Goal: Information Seeking & Learning: Learn about a topic

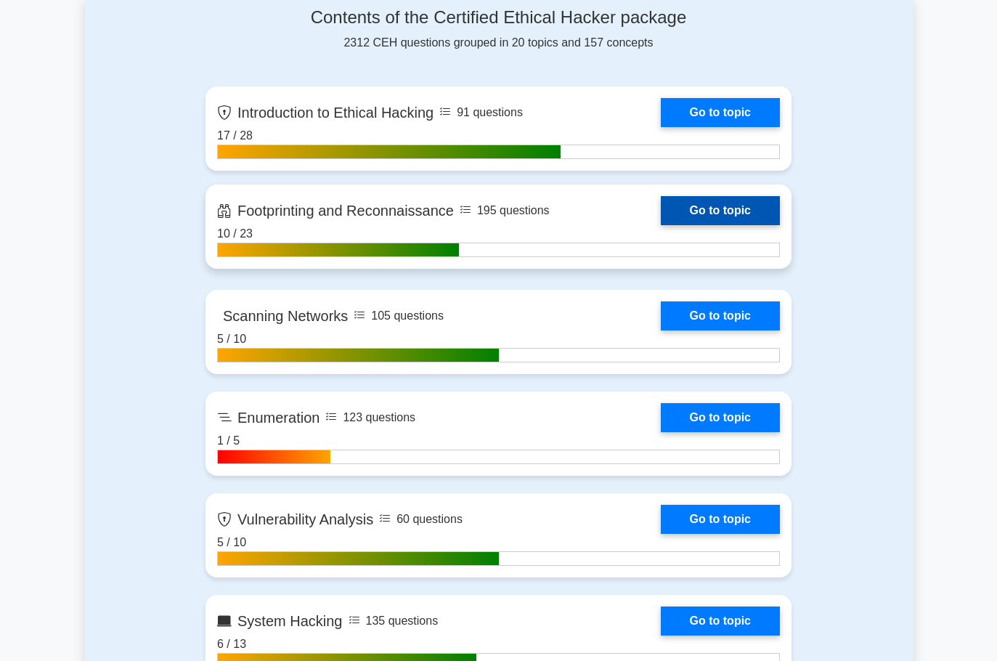
click at [740, 203] on link "Go to topic" at bounding box center [720, 210] width 119 height 29
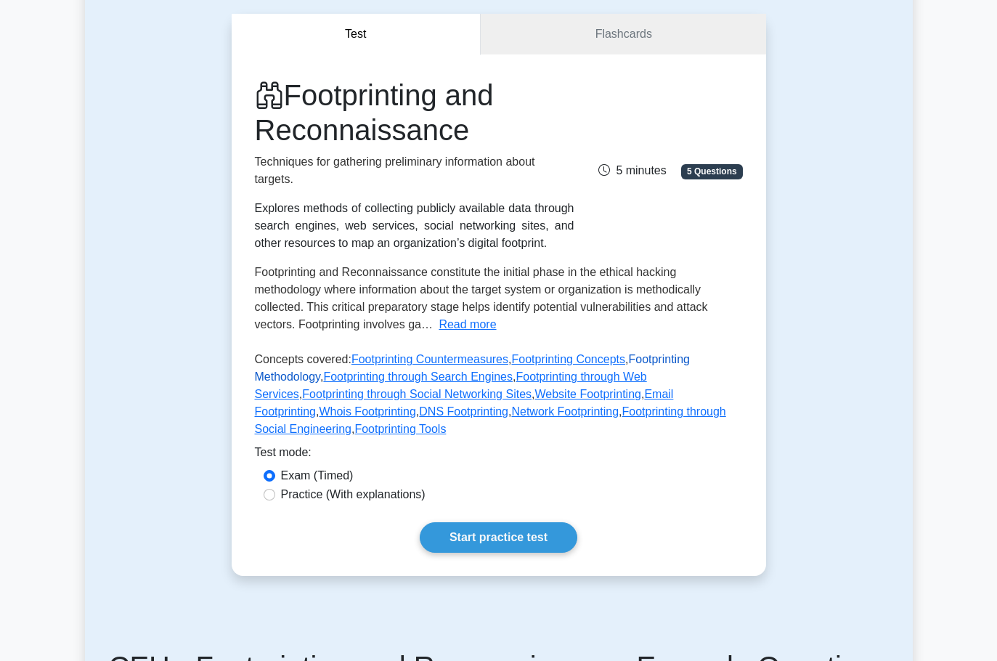
scroll to position [291, 0]
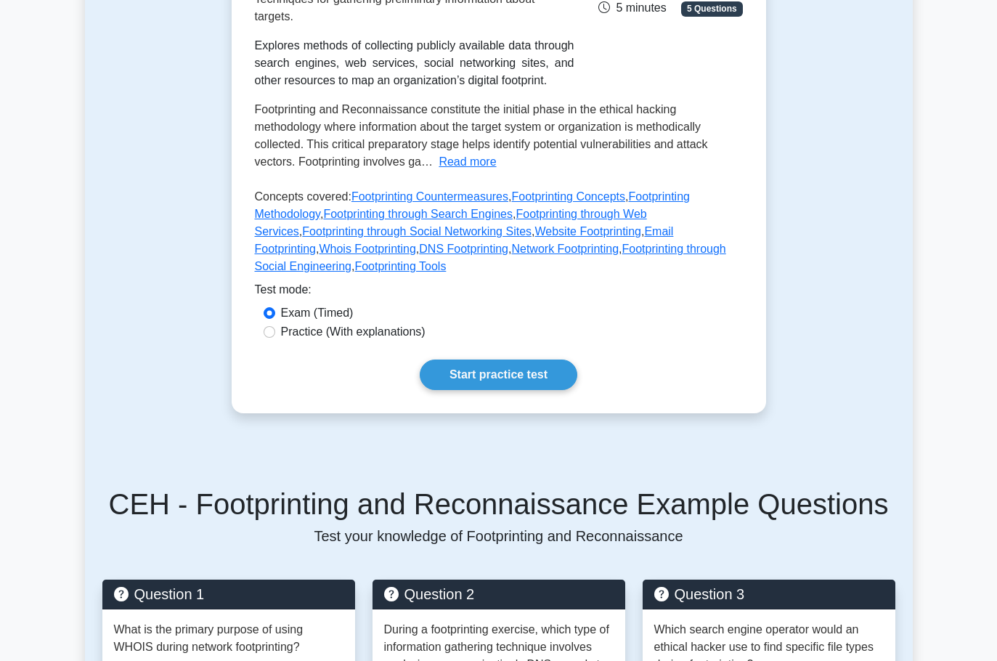
click at [394, 327] on label "Practice (With explanations)" at bounding box center [353, 331] width 145 height 17
click at [275, 327] on input "Practice (With explanations)" at bounding box center [270, 332] width 12 height 12
radio input "true"
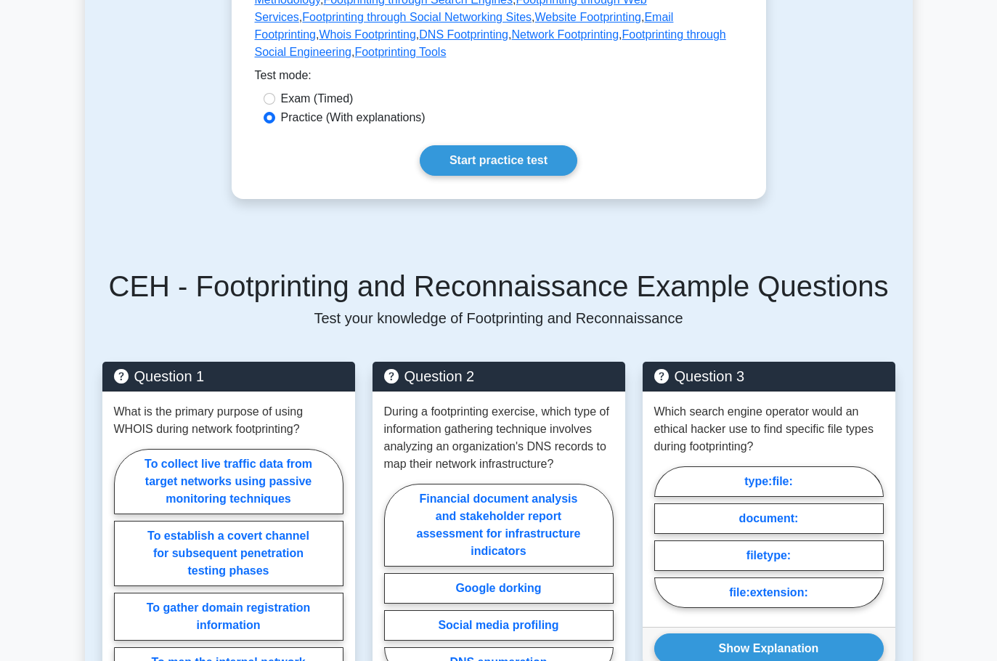
scroll to position [799, 0]
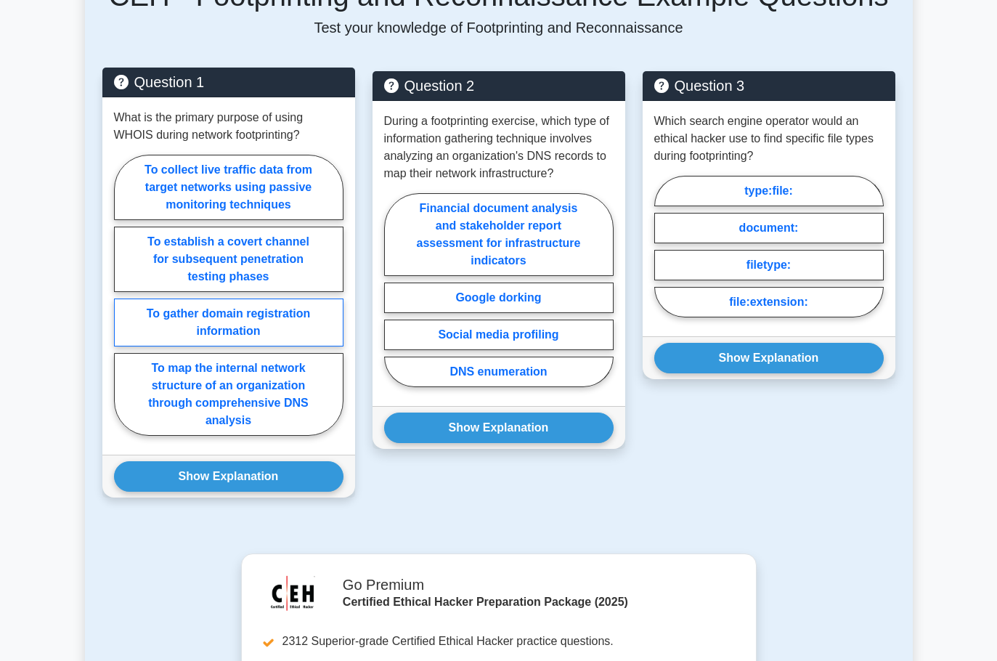
click at [229, 317] on label "To gather domain registration information" at bounding box center [229, 323] width 230 height 48
click at [123, 304] on input "To gather domain registration information" at bounding box center [118, 299] width 9 height 9
radio input "true"
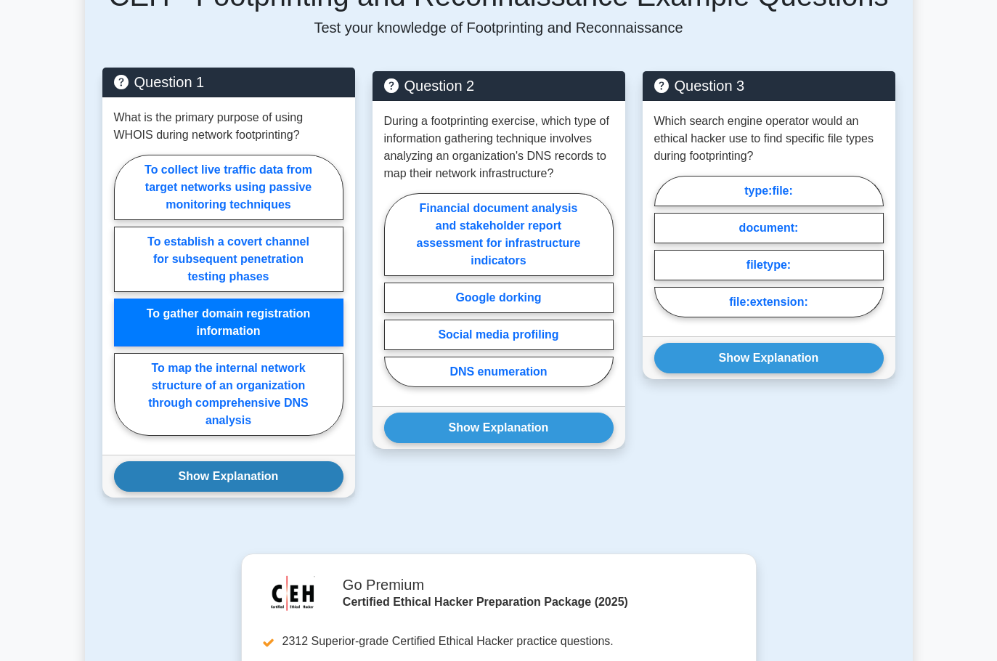
click at [259, 485] on button "Show Explanation" at bounding box center [229, 476] width 230 height 31
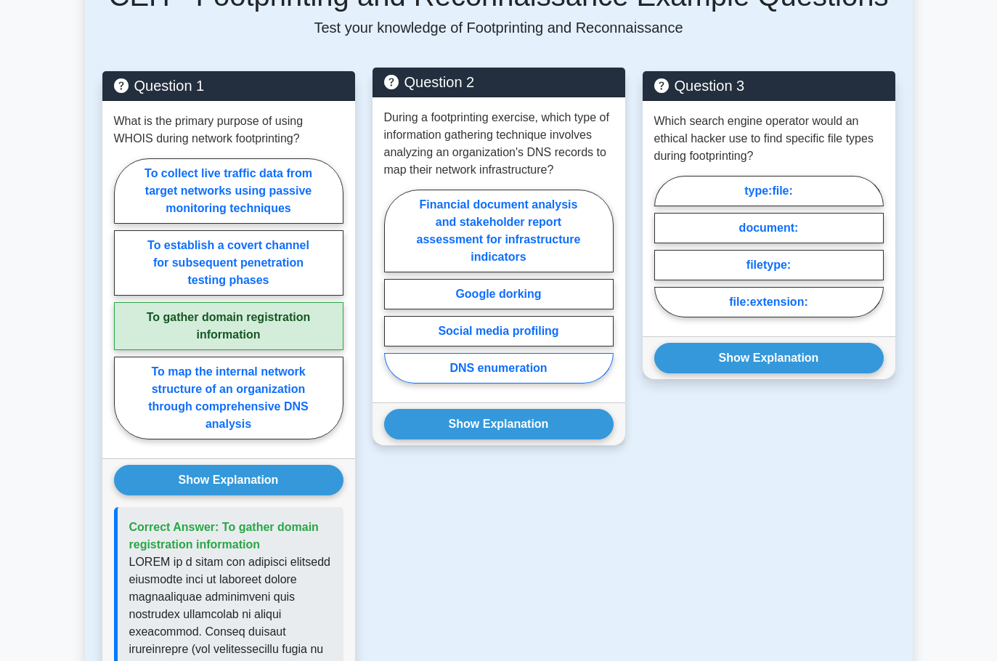
click at [529, 372] on label "DNS enumeration" at bounding box center [499, 368] width 230 height 31
click at [394, 296] on input "DNS enumeration" at bounding box center [388, 290] width 9 height 9
radio input "true"
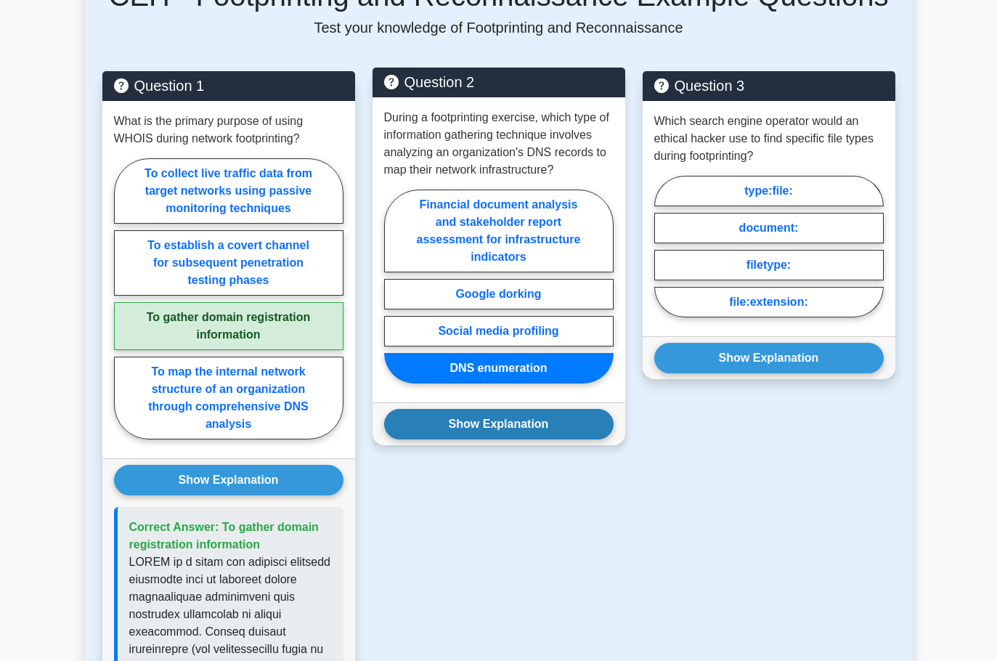
click at [541, 427] on button "Show Explanation" at bounding box center [499, 424] width 230 height 31
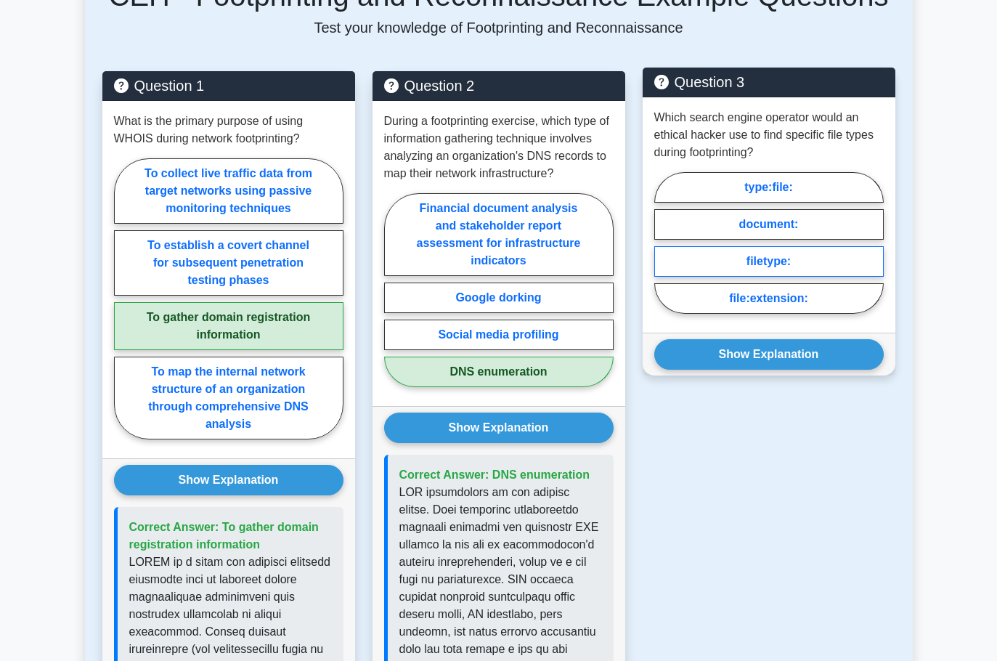
click at [766, 270] on label "filetype:" at bounding box center [770, 261] width 230 height 31
click at [664, 252] on input "filetype:" at bounding box center [659, 247] width 9 height 9
radio input "true"
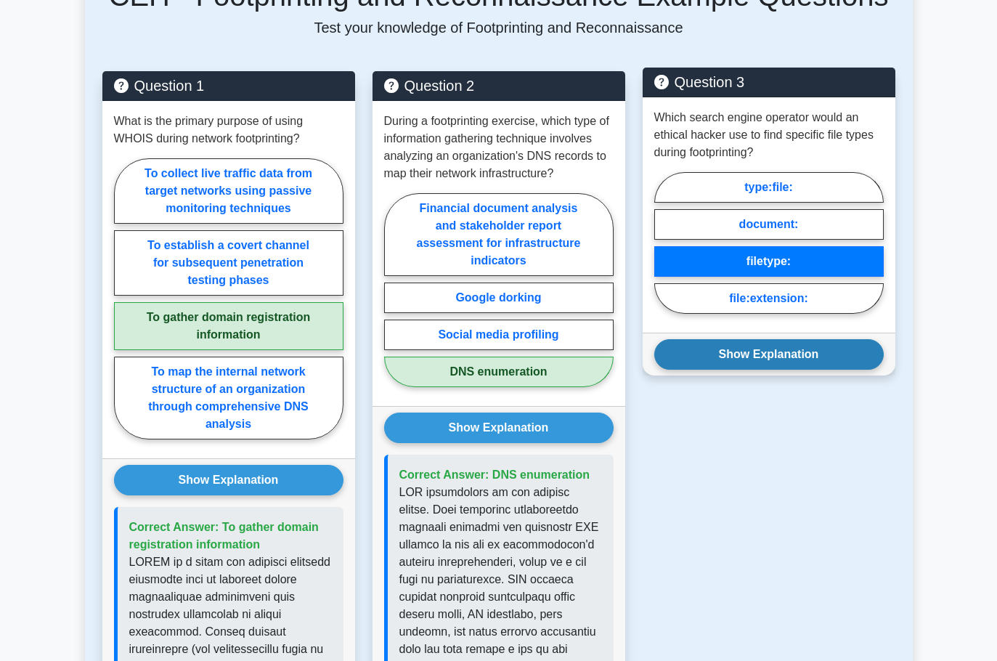
click at [803, 365] on button "Show Explanation" at bounding box center [770, 354] width 230 height 31
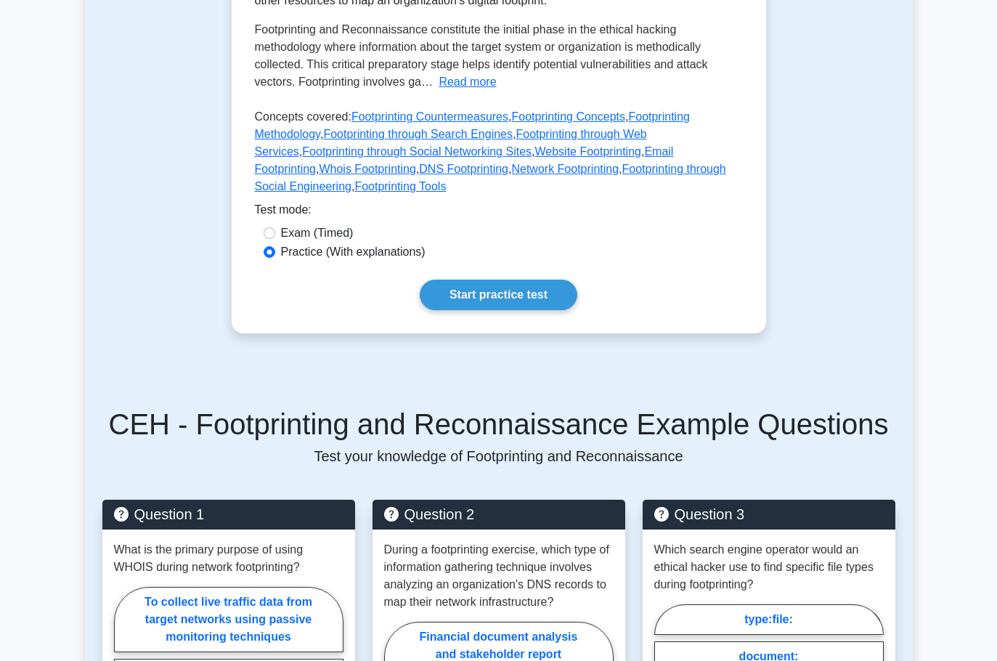
scroll to position [363, 0]
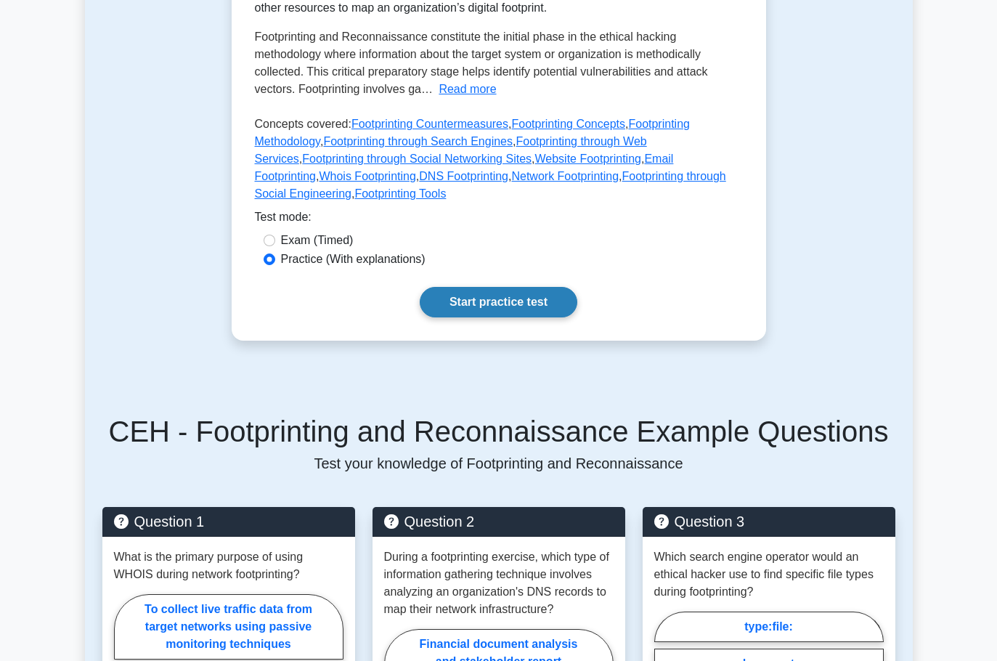
click at [498, 301] on link "Start practice test" at bounding box center [499, 302] width 158 height 31
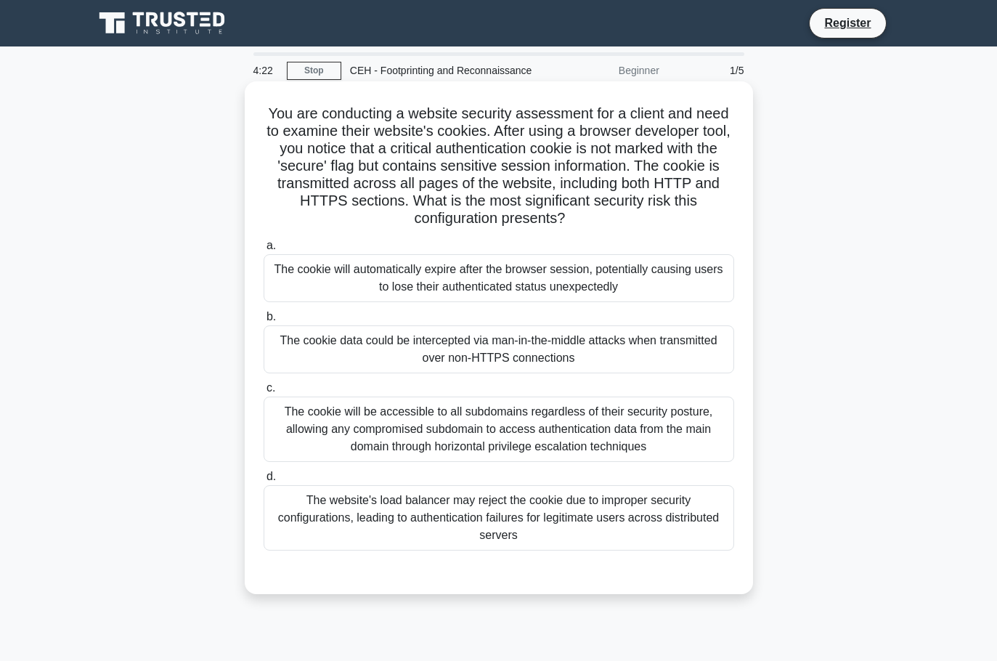
click at [622, 423] on div "The cookie will be accessible to all subdomains regardless of their security po…" at bounding box center [499, 429] width 471 height 65
click at [264, 393] on input "c. The cookie will be accessible to all subdomains regardless of their security…" at bounding box center [264, 388] width 0 height 9
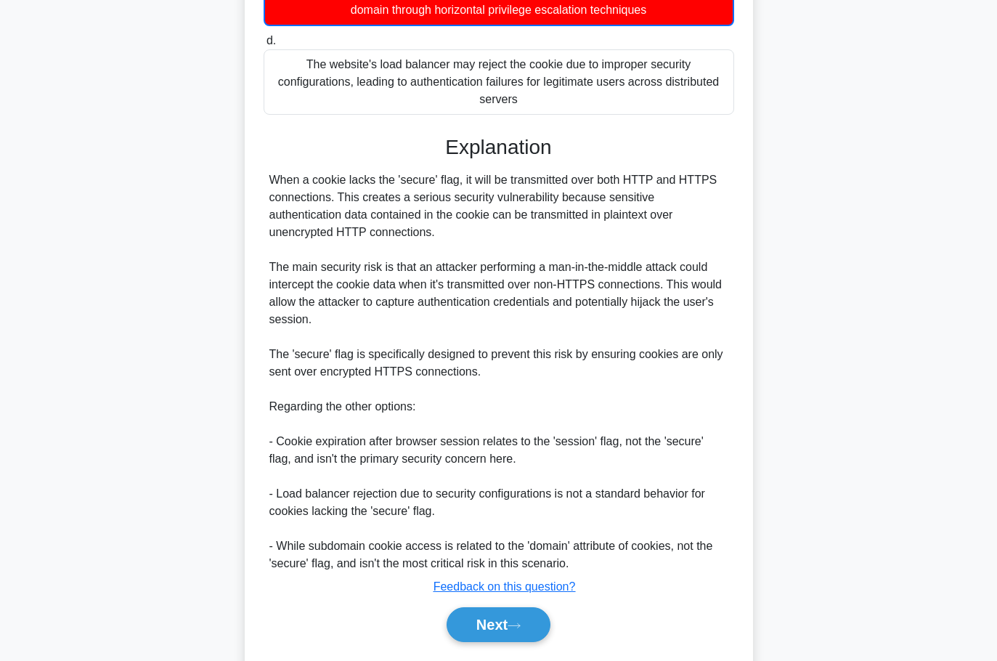
scroll to position [481, 0]
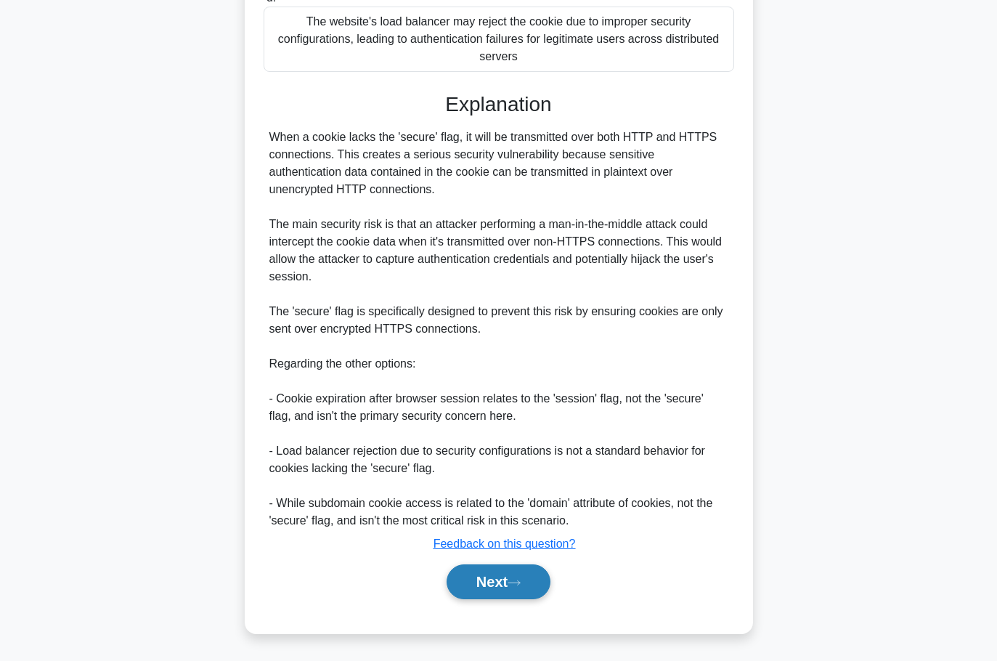
click at [527, 570] on button "Next" at bounding box center [499, 581] width 104 height 35
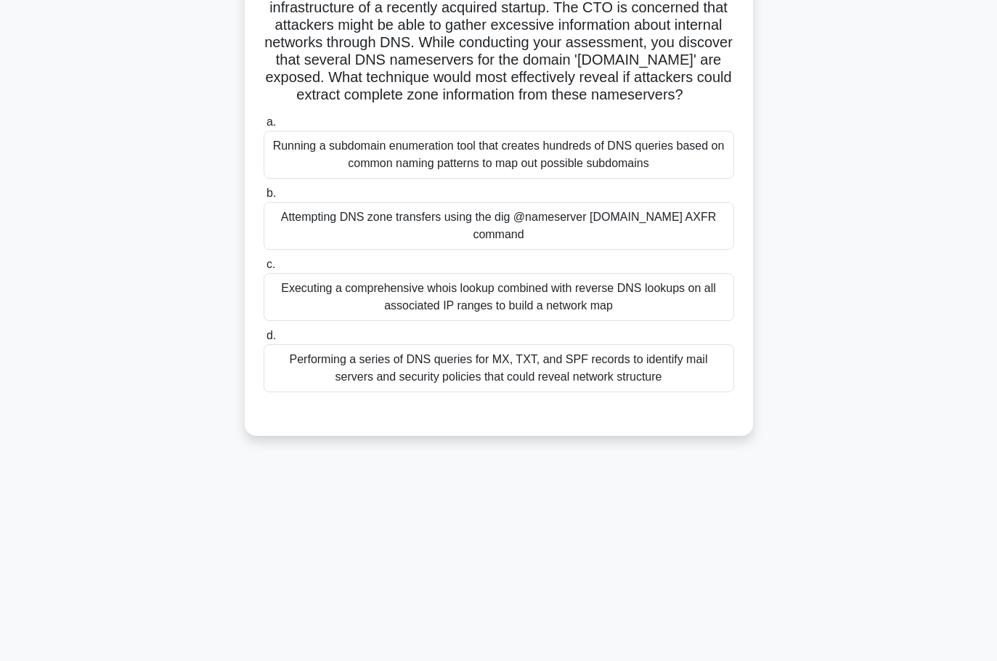
scroll to position [0, 0]
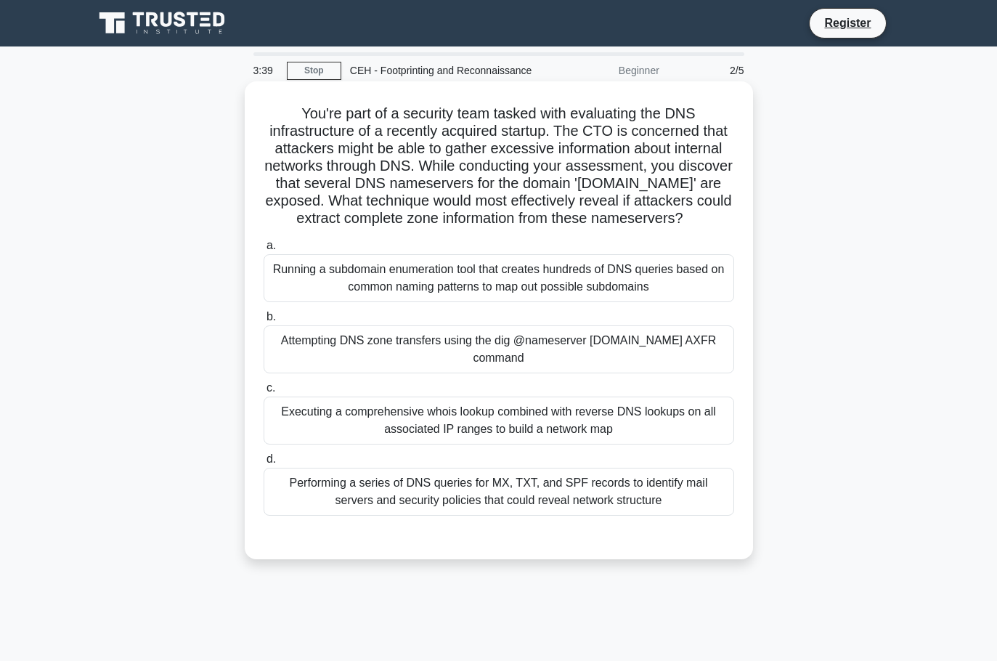
click at [583, 442] on div "Executing a comprehensive whois lookup combined with reverse DNS lookups on all…" at bounding box center [499, 421] width 471 height 48
click at [264, 393] on input "c. Executing a comprehensive whois lookup combined with reverse DNS lookups on …" at bounding box center [264, 388] width 0 height 9
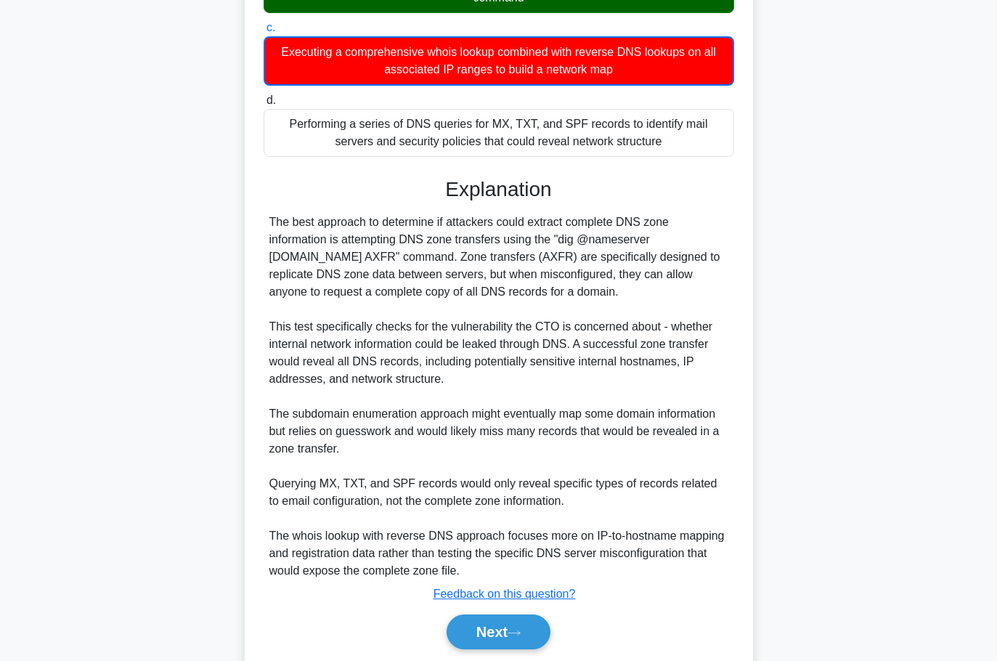
scroll to position [429, 0]
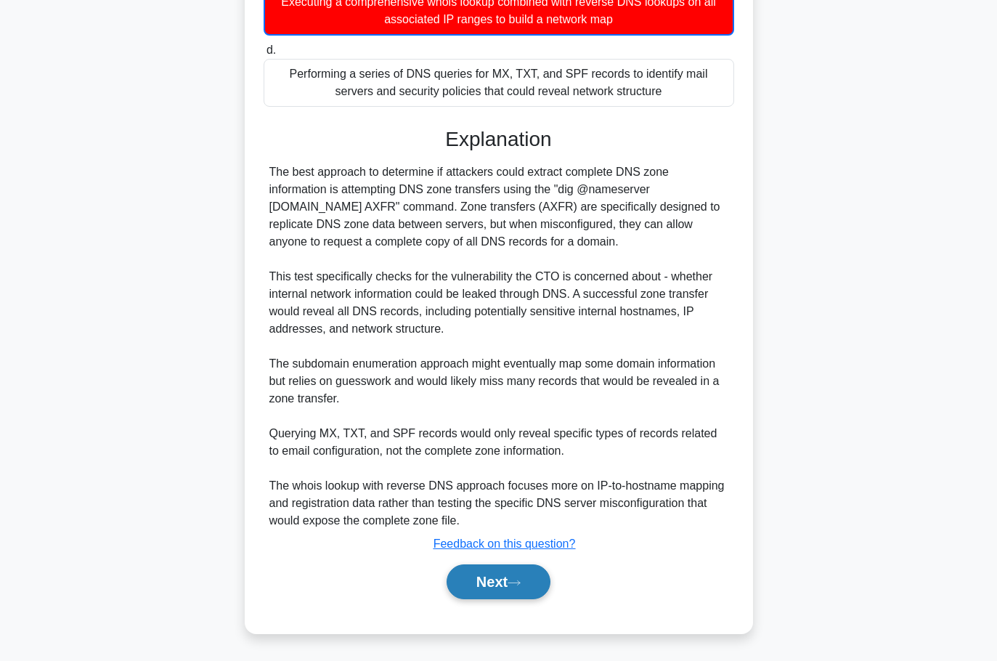
click at [495, 586] on button "Next" at bounding box center [499, 581] width 104 height 35
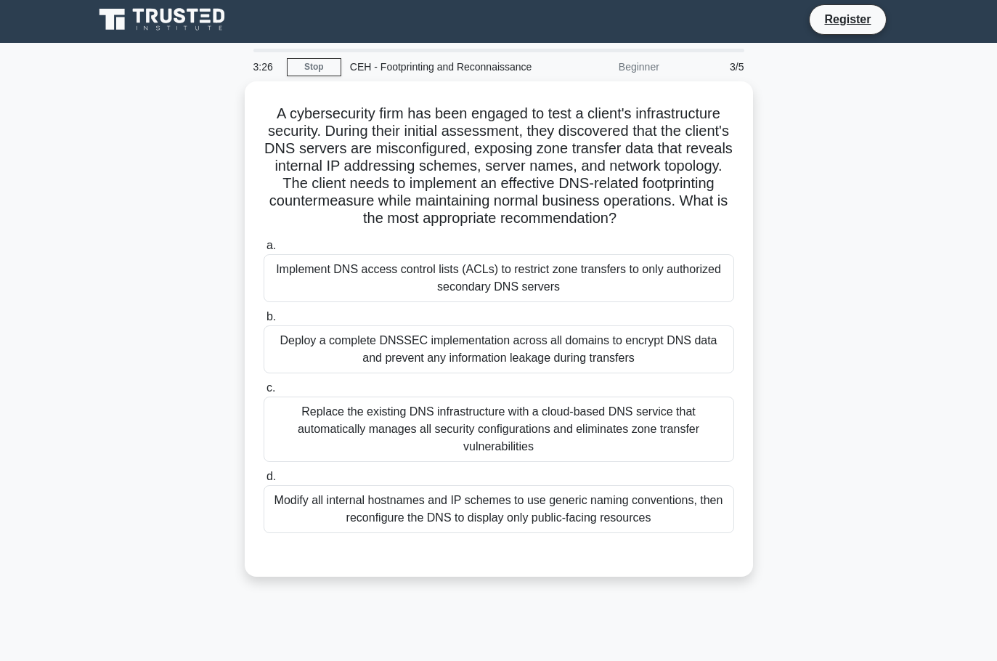
scroll to position [0, 0]
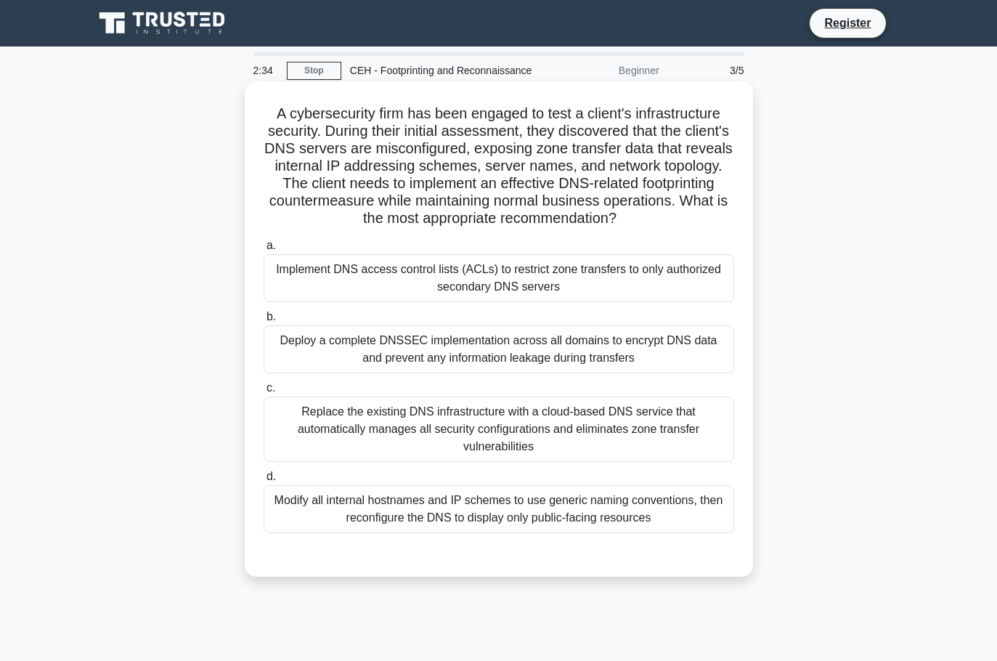
click at [647, 341] on div "Deploy a complete DNSSEC implementation across all domains to encrypt DNS data …" at bounding box center [499, 349] width 471 height 48
click at [264, 322] on input "b. Deploy a complete DNSSEC implementation across all domains to encrypt DNS da…" at bounding box center [264, 316] width 0 height 9
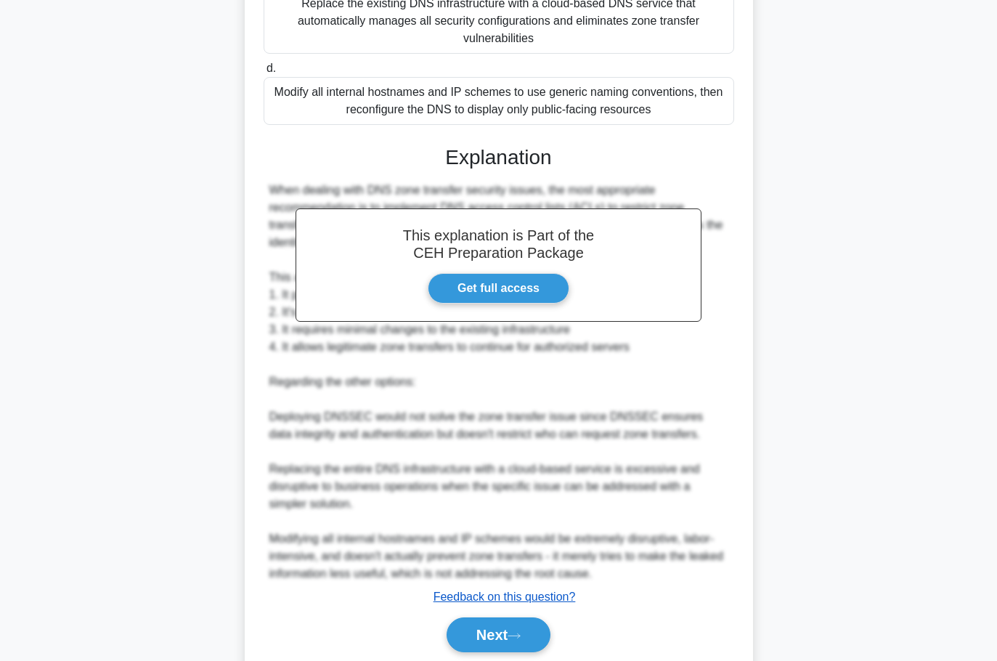
scroll to position [463, 0]
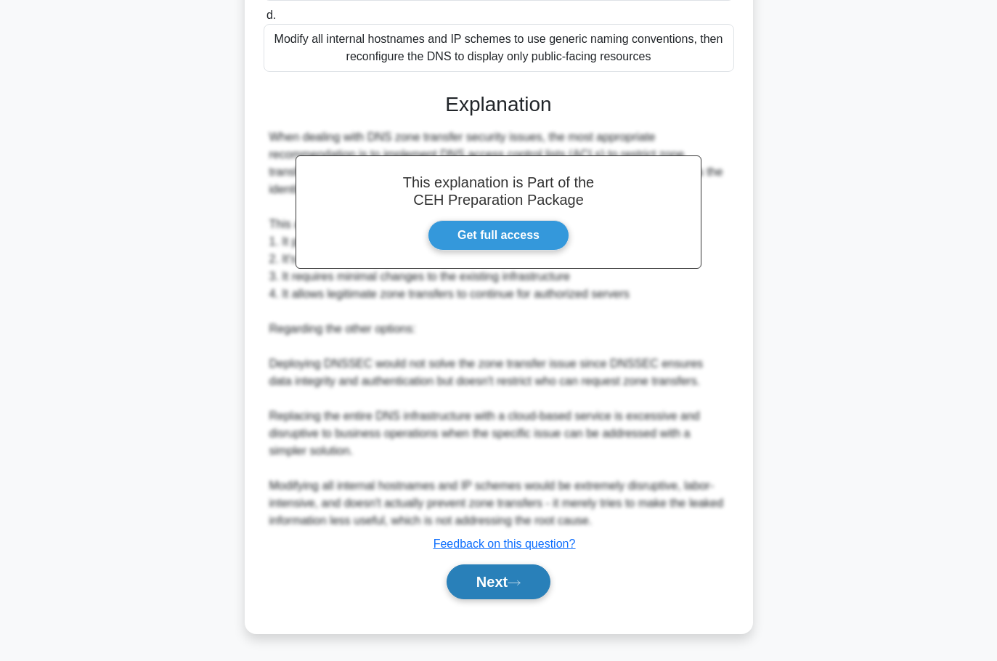
click at [539, 573] on button "Next" at bounding box center [499, 581] width 104 height 35
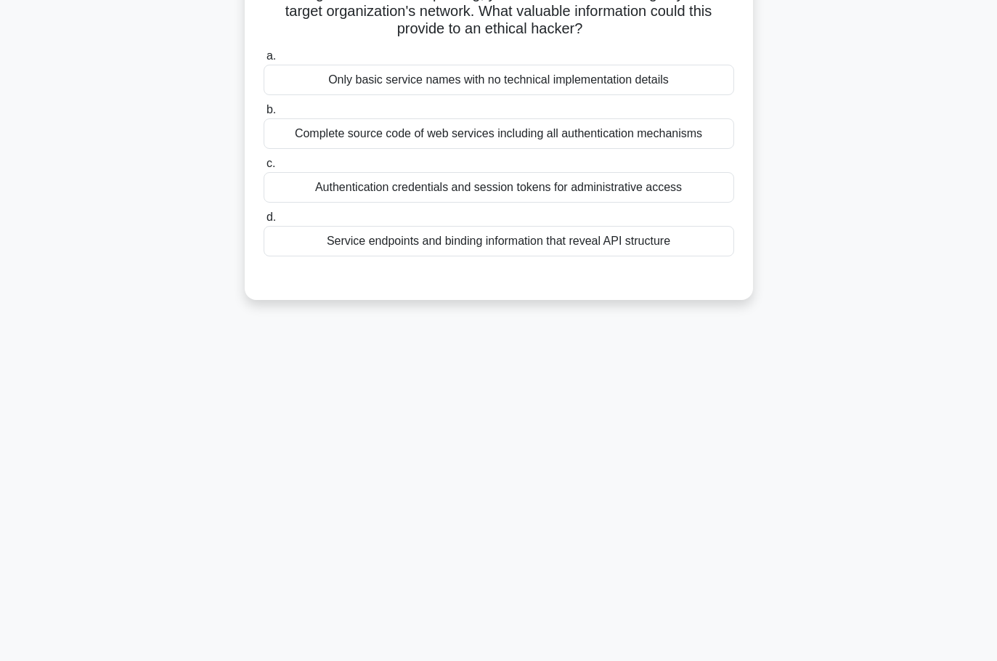
scroll to position [0, 0]
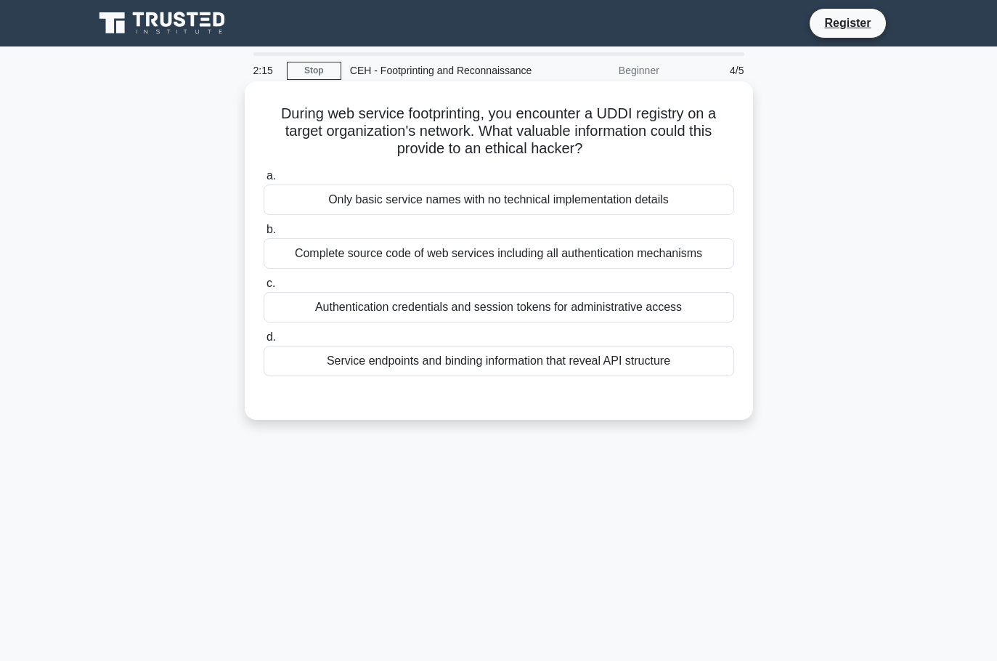
click at [505, 308] on div "Authentication credentials and session tokens for administrative access" at bounding box center [499, 307] width 471 height 31
click at [264, 288] on input "c. Authentication credentials and session tokens for administrative access" at bounding box center [264, 283] width 0 height 9
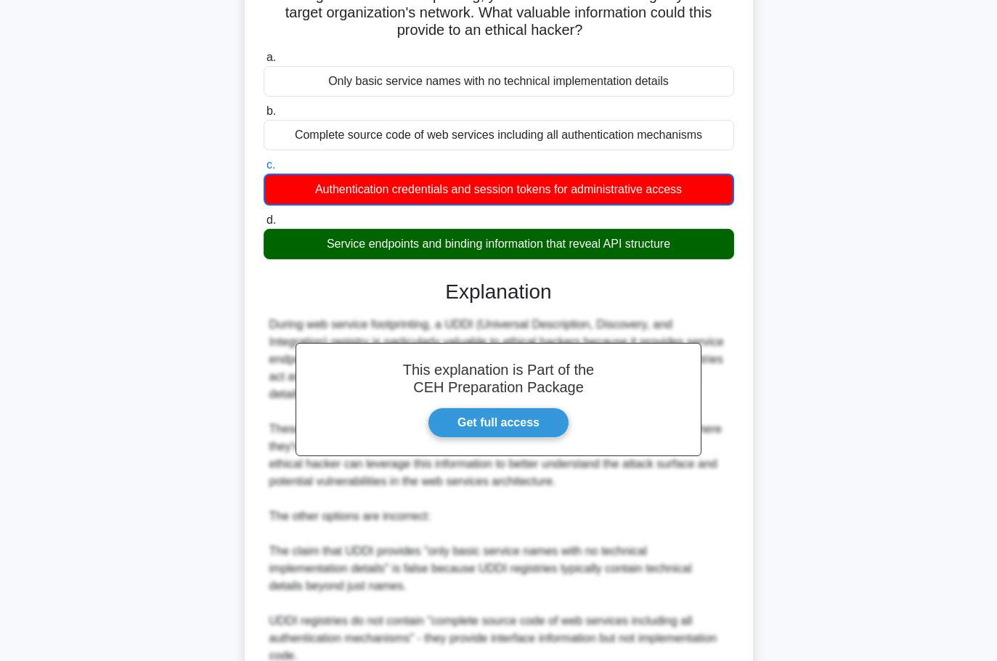
scroll to position [324, 0]
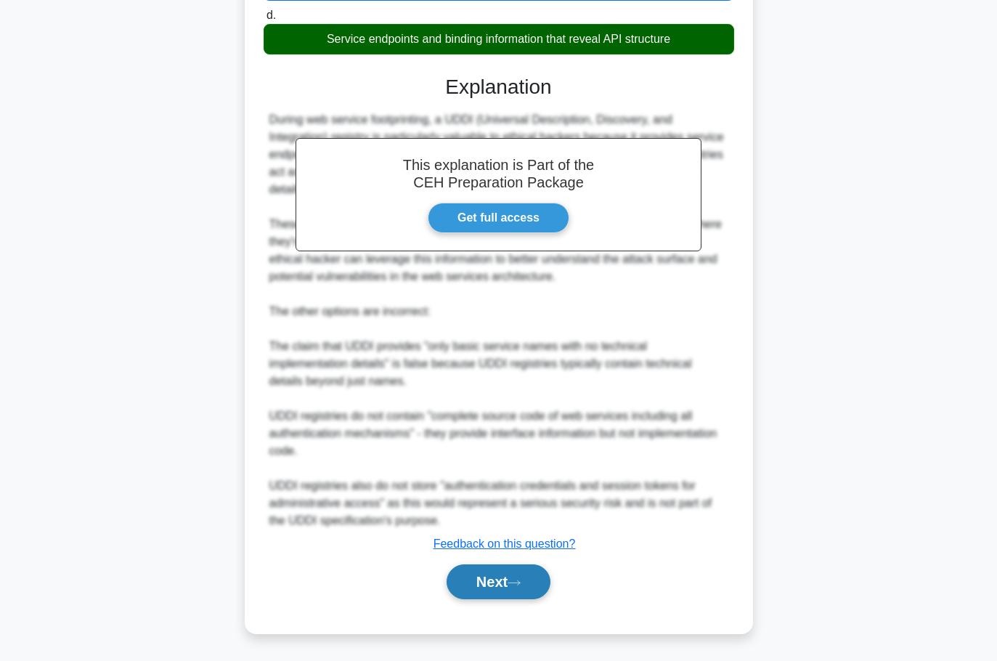
click at [493, 578] on button "Next" at bounding box center [499, 581] width 104 height 35
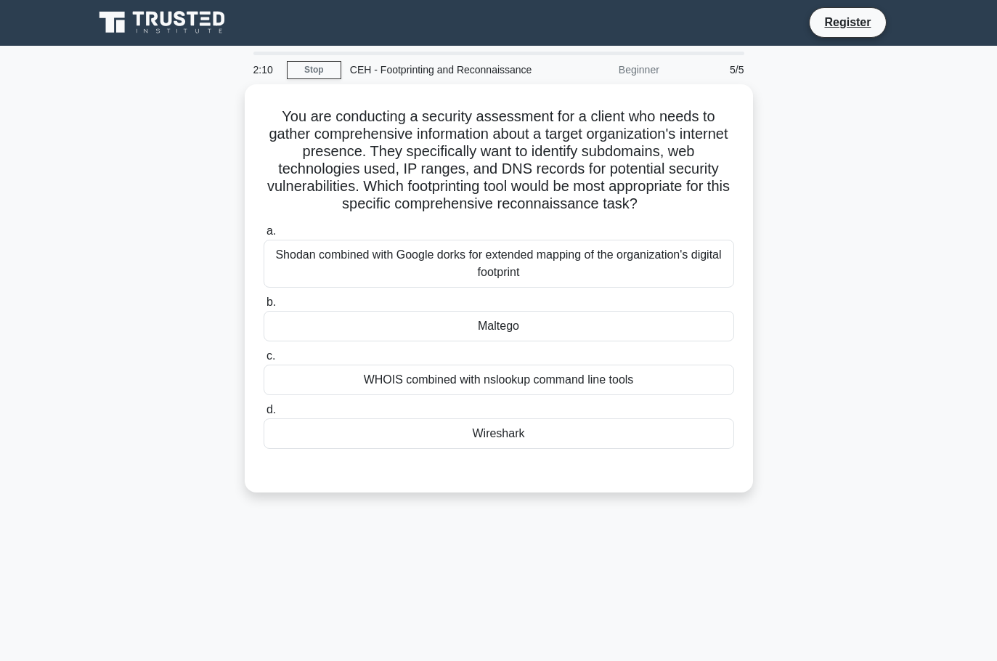
scroll to position [0, 0]
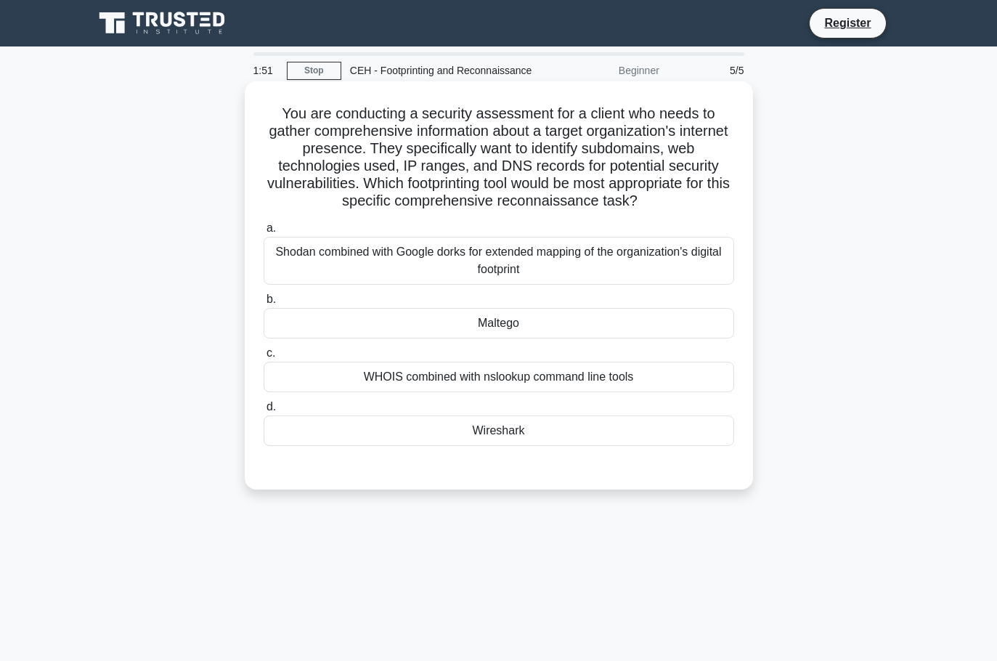
click at [507, 256] on div "Shodan combined with Google dorks for extended mapping of the organization's di…" at bounding box center [499, 261] width 471 height 48
click at [264, 233] on input "a. Shodan combined with Google dorks for extended mapping of the organization's…" at bounding box center [264, 228] width 0 height 9
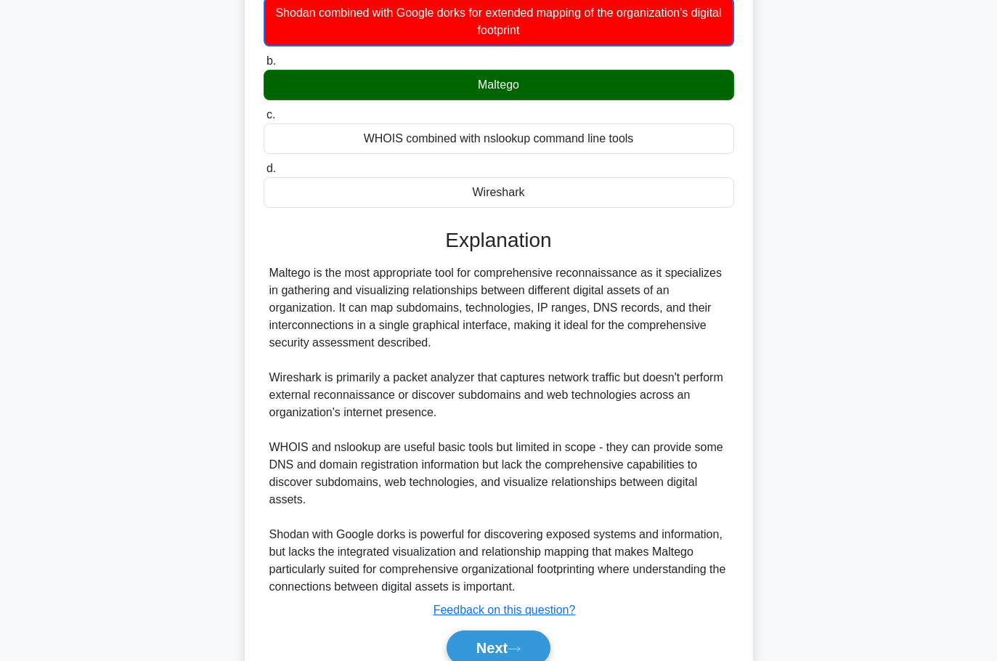
scroll to position [307, 0]
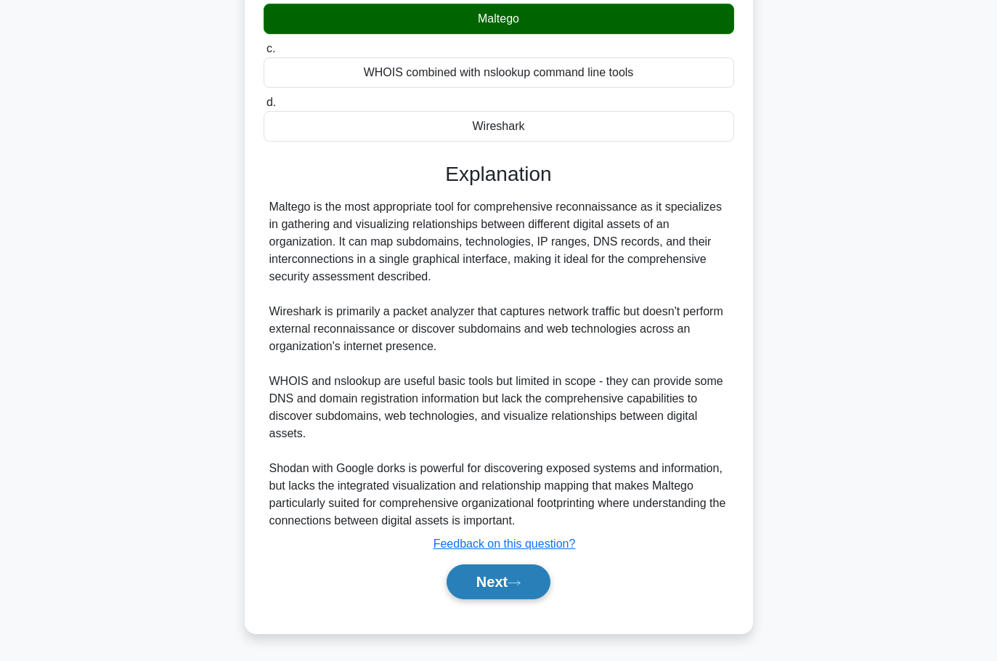
click at [548, 570] on button "Next" at bounding box center [499, 581] width 104 height 35
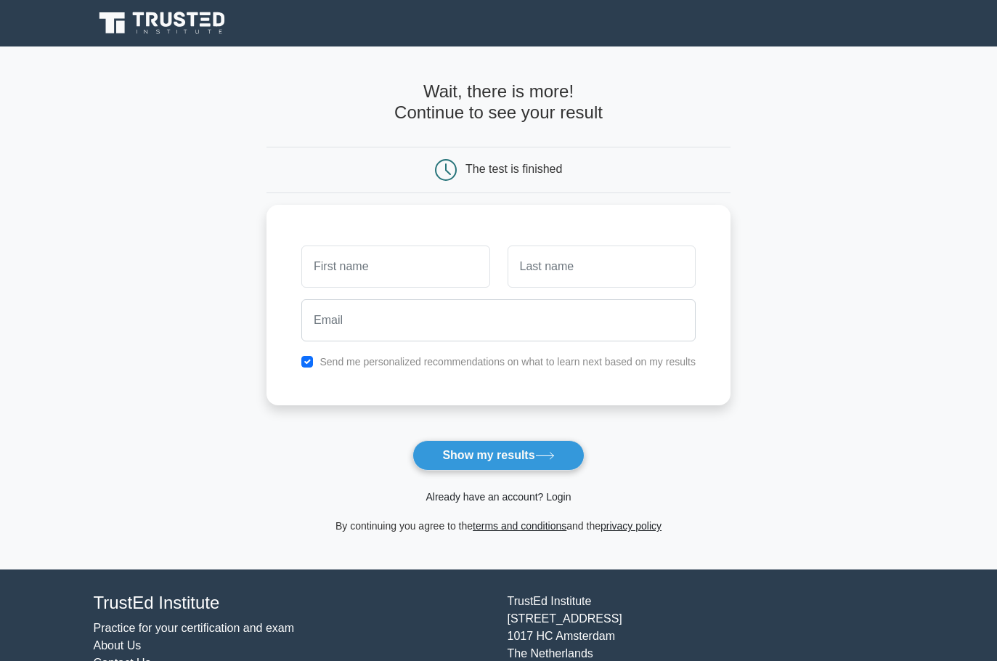
click at [554, 494] on link "Already have an account? Login" at bounding box center [498, 497] width 145 height 12
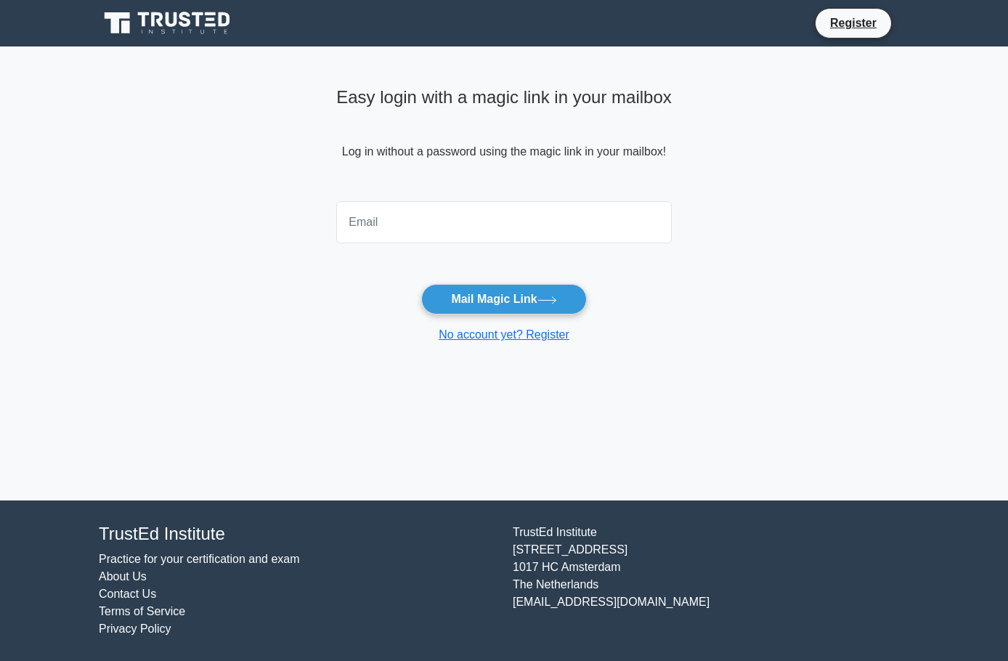
click at [594, 216] on input "email" at bounding box center [504, 222] width 336 height 42
type input "dxcrina@gmail.com"
click at [564, 297] on button "Mail Magic Link" at bounding box center [503, 299] width 165 height 31
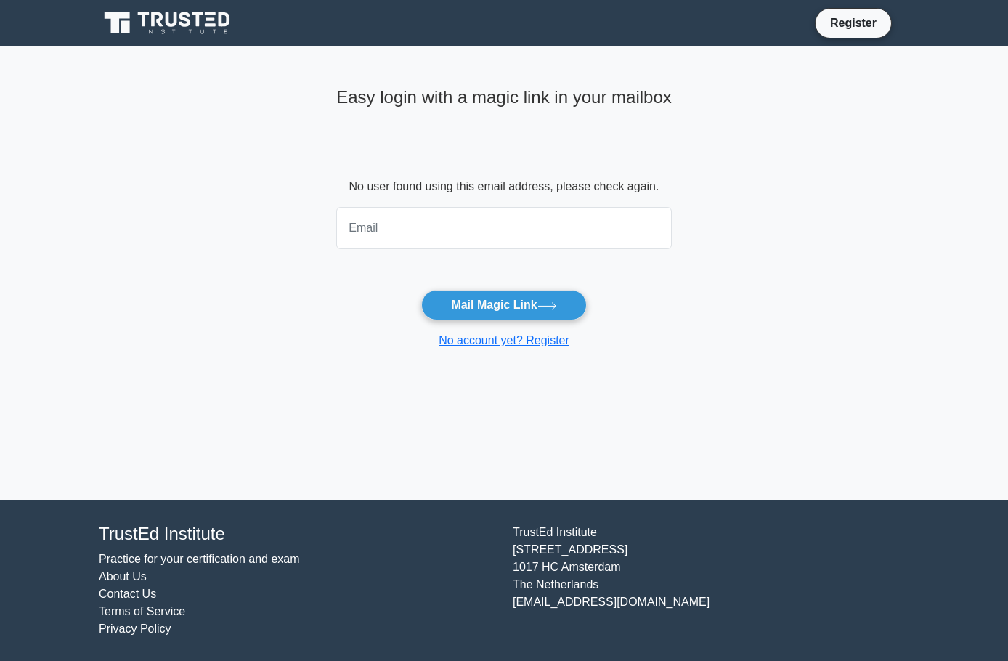
click at [381, 223] on input "email" at bounding box center [504, 228] width 336 height 42
type input "[EMAIL_ADDRESS][DOMAIN_NAME]"
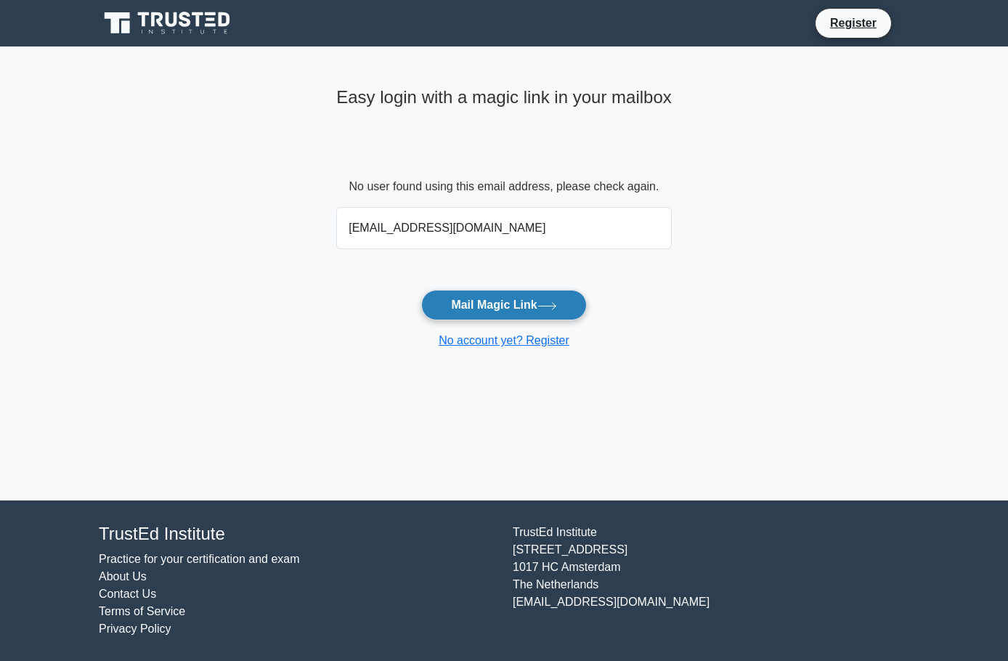
click at [513, 306] on button "Mail Magic Link" at bounding box center [503, 305] width 165 height 31
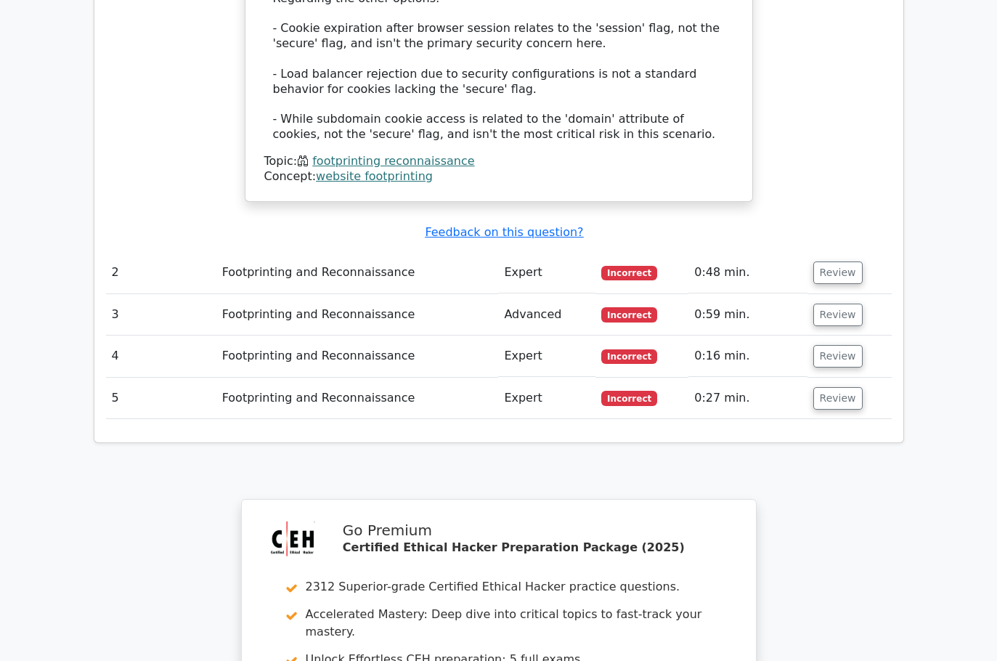
scroll to position [2275, 0]
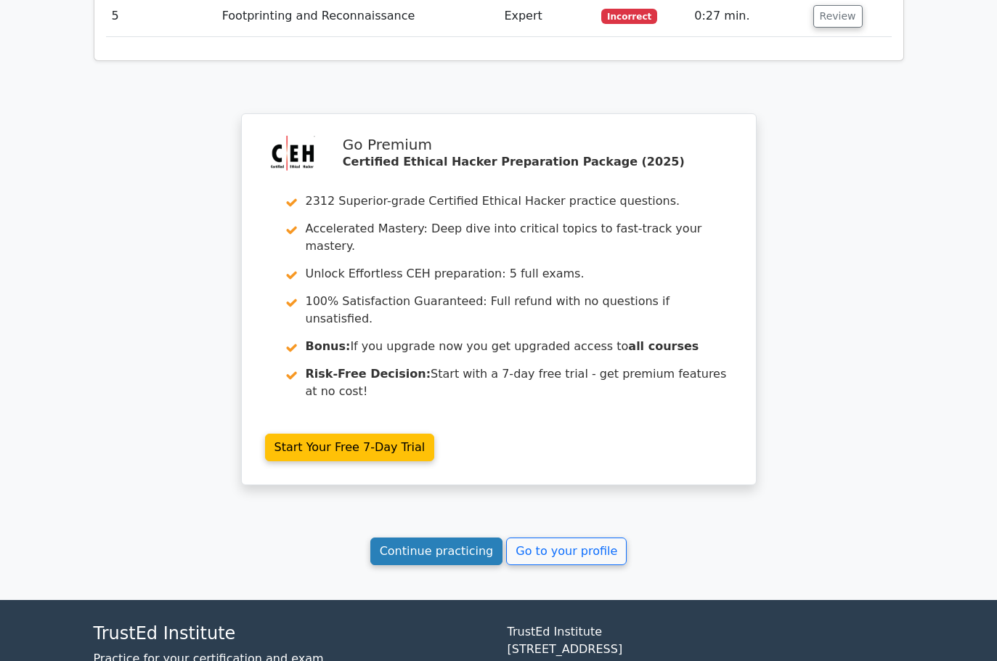
click at [481, 538] on link "Continue practicing" at bounding box center [436, 552] width 133 height 28
